Goal: Information Seeking & Learning: Learn about a topic

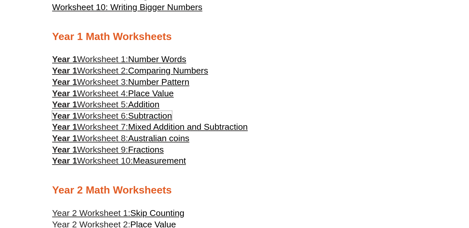
scroll to position [334, 0]
click at [177, 60] on span "Number Words" at bounding box center [157, 59] width 58 height 10
click at [177, 73] on span "Comparing Numbers" at bounding box center [168, 71] width 80 height 10
click at [177, 85] on span "Number Pattern" at bounding box center [158, 82] width 61 height 10
click at [174, 94] on span "Place Value" at bounding box center [151, 94] width 46 height 10
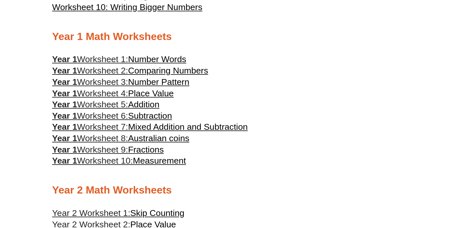
click at [157, 105] on span "Addition" at bounding box center [143, 105] width 31 height 10
click at [181, 130] on span "Mixed Addition and Subtraction" at bounding box center [188, 127] width 120 height 10
click at [159, 151] on span "Fractions" at bounding box center [146, 150] width 36 height 10
click at [159, 162] on span "Measurement" at bounding box center [159, 161] width 53 height 10
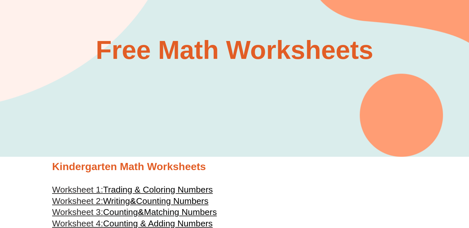
scroll to position [0, 0]
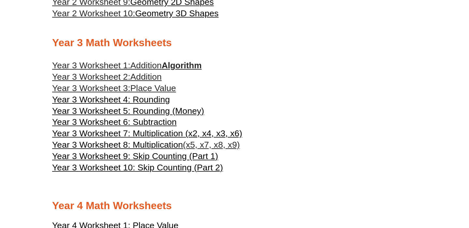
scroll to position [640, 0]
